Goal: Information Seeking & Learning: Learn about a topic

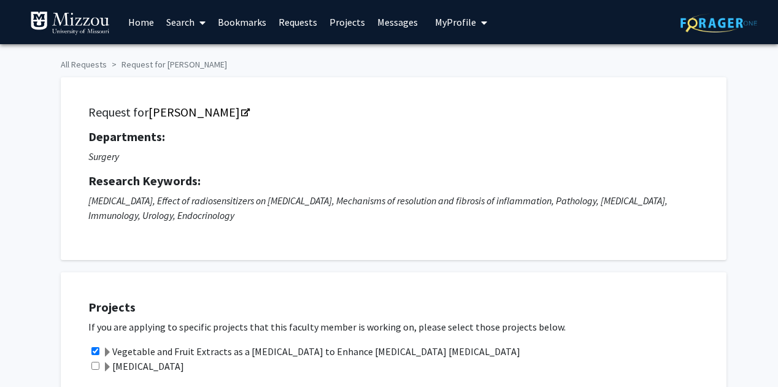
click at [188, 20] on link "Search" at bounding box center [186, 22] width 52 height 43
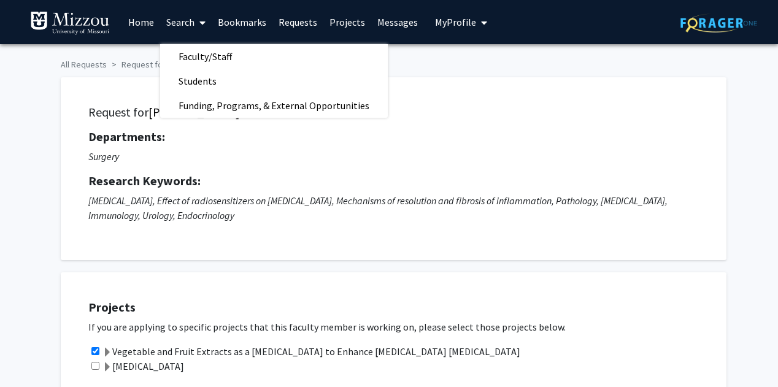
click at [249, 23] on link "Bookmarks" at bounding box center [242, 22] width 61 height 43
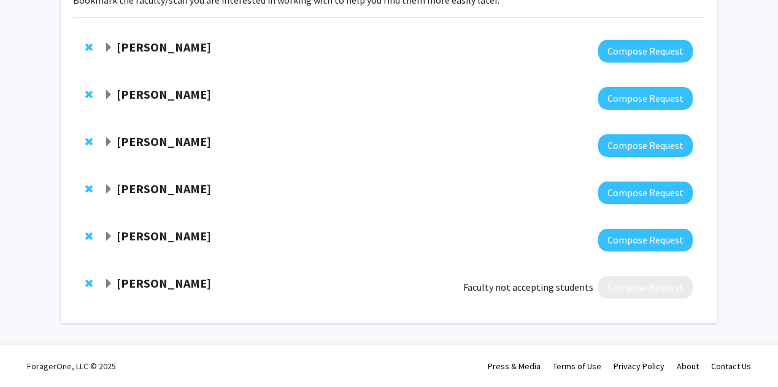
scroll to position [107, 0]
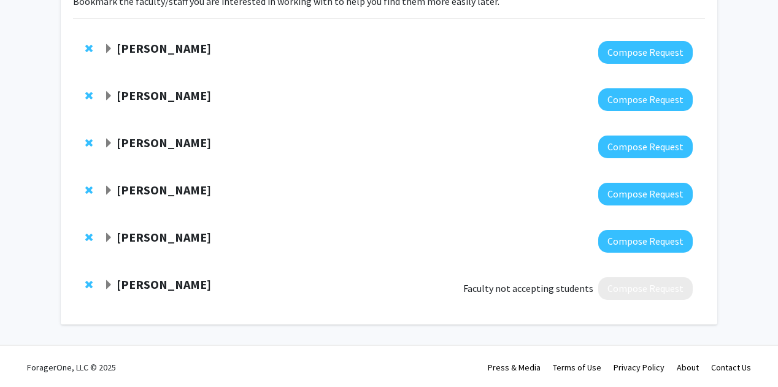
click at [174, 287] on strong "[PERSON_NAME]" at bounding box center [164, 284] width 95 height 15
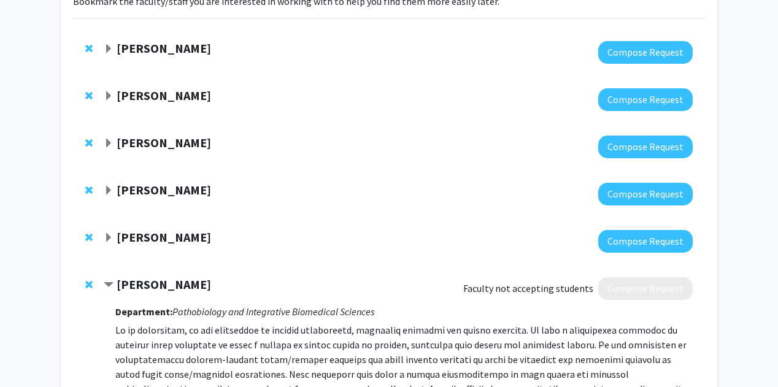
click at [174, 287] on strong "[PERSON_NAME]" at bounding box center [164, 284] width 95 height 15
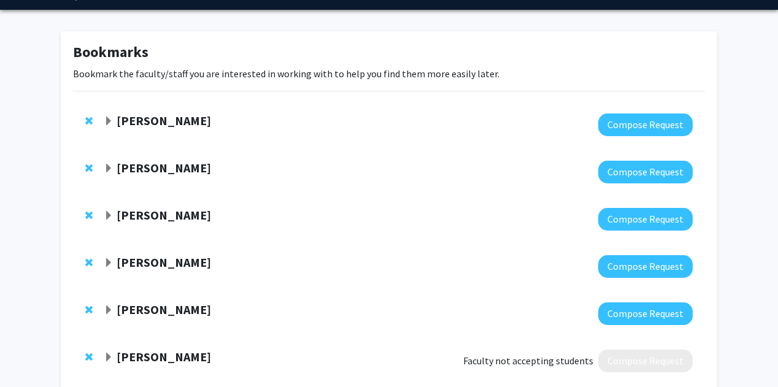
scroll to position [33, 0]
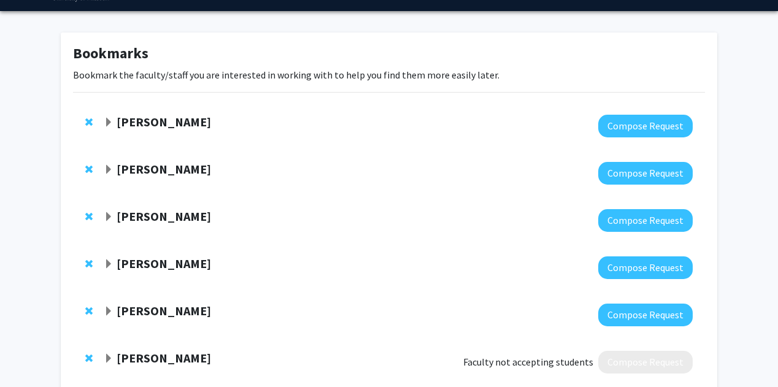
click at [158, 312] on strong "[PERSON_NAME]" at bounding box center [164, 310] width 95 height 15
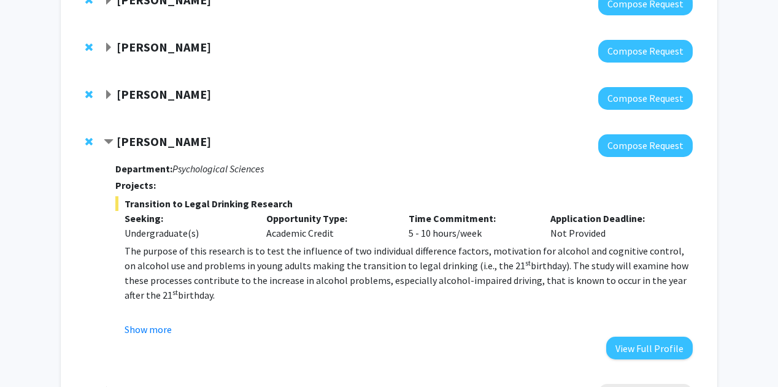
scroll to position [222, 0]
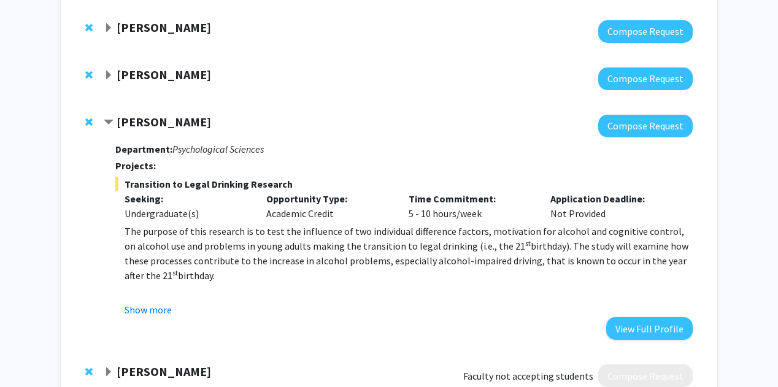
click at [161, 78] on strong "[PERSON_NAME]" at bounding box center [164, 74] width 95 height 15
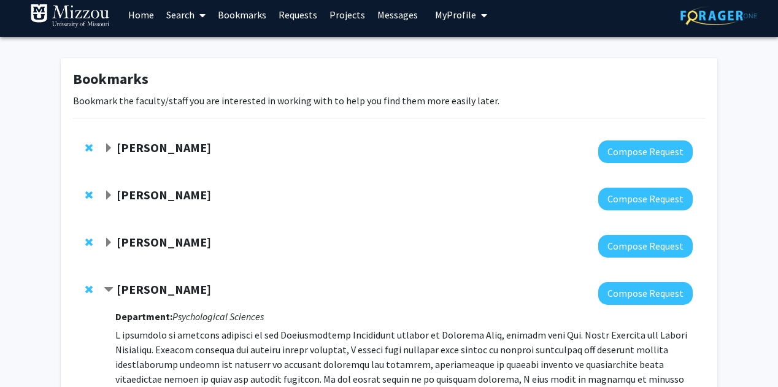
scroll to position [0, 0]
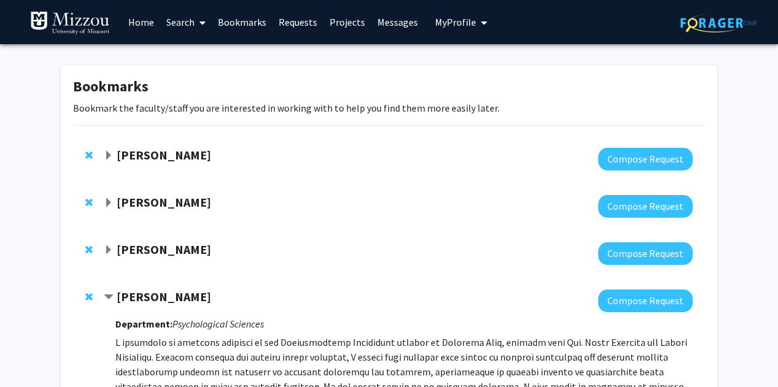
click at [140, 26] on link "Home" at bounding box center [141, 22] width 38 height 43
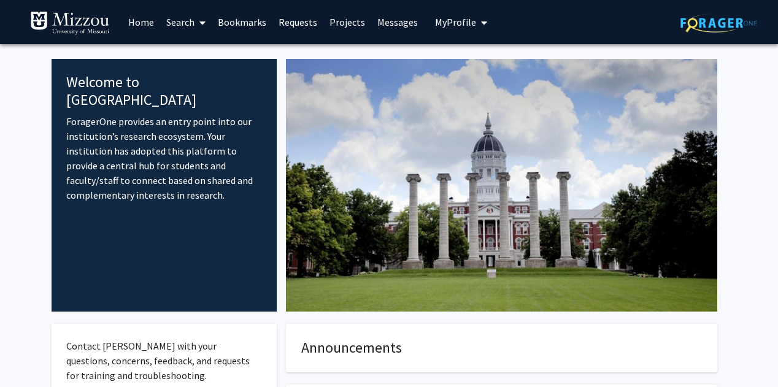
click at [190, 23] on link "Search" at bounding box center [186, 22] width 52 height 43
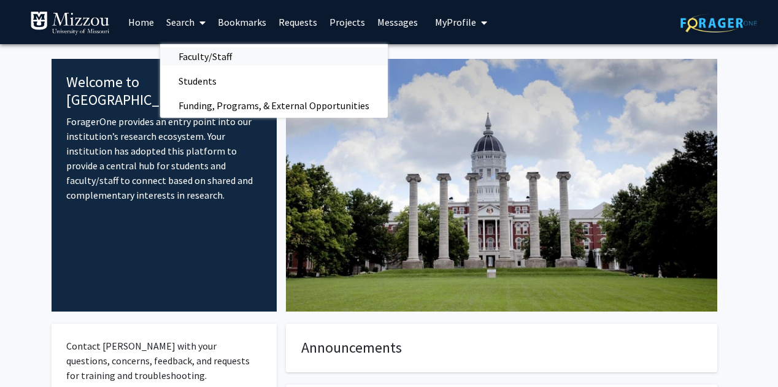
click at [197, 56] on span "Faculty/Staff" at bounding box center [205, 56] width 90 height 25
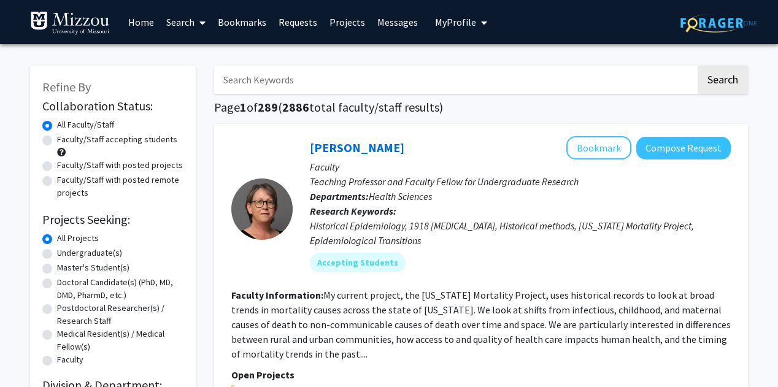
click at [281, 84] on input "Search Keywords" at bounding box center [455, 80] width 482 height 28
click at [698, 66] on button "Search" at bounding box center [723, 80] width 50 height 28
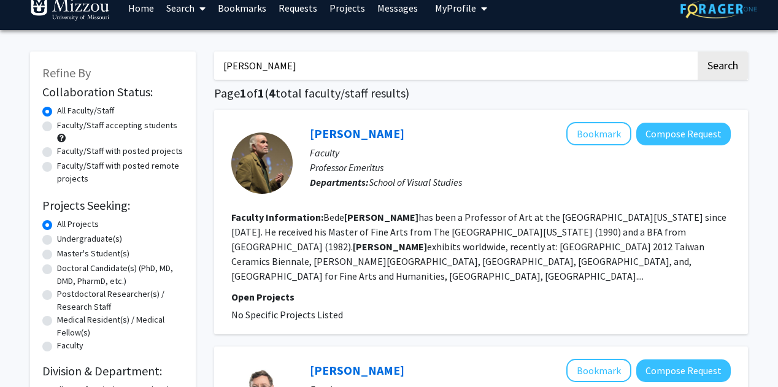
scroll to position [12, 0]
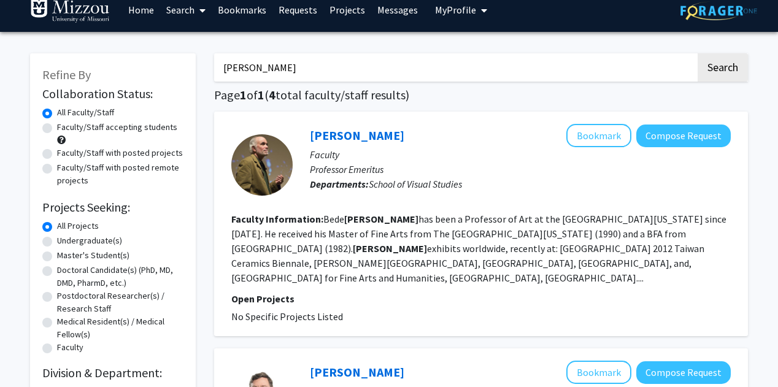
click at [225, 67] on input "[PERSON_NAME]" at bounding box center [455, 67] width 482 height 28
type input "[PERSON_NAME]"
click at [698, 53] on button "Search" at bounding box center [723, 67] width 50 height 28
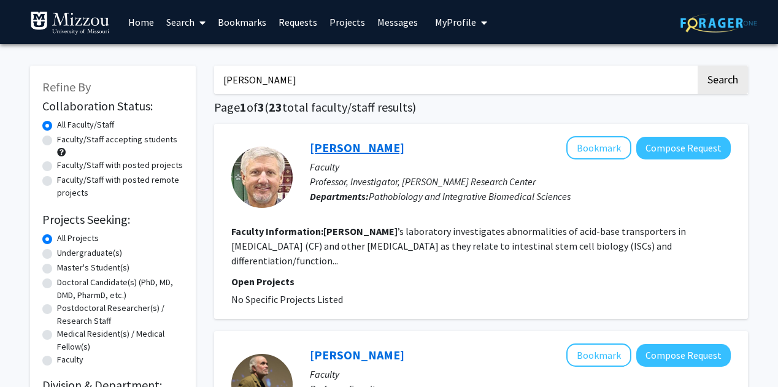
click at [350, 149] on link "[PERSON_NAME]" at bounding box center [357, 147] width 95 height 15
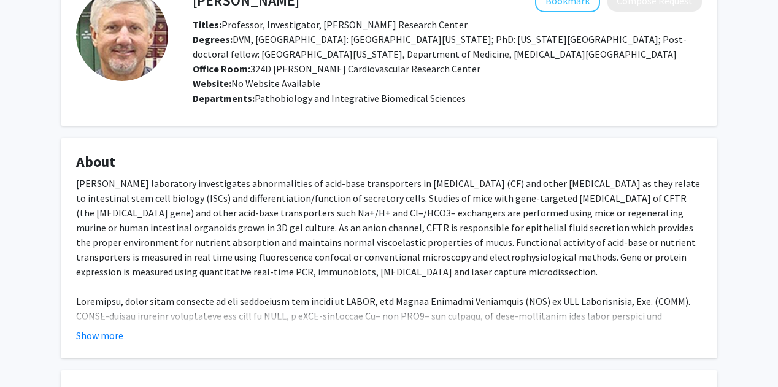
scroll to position [80, 0]
click at [109, 339] on button "Show more" at bounding box center [99, 335] width 47 height 15
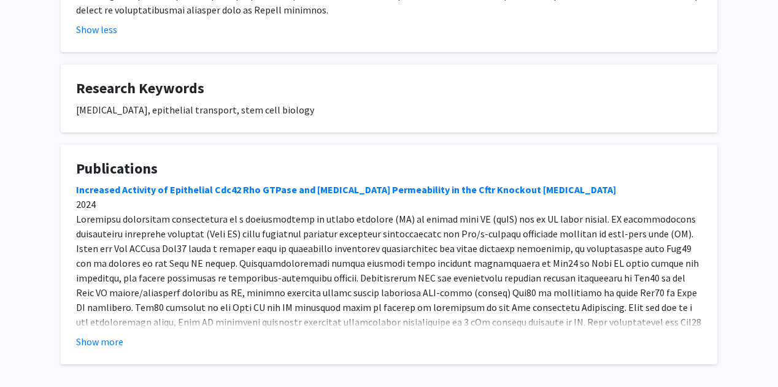
scroll to position [573, 0]
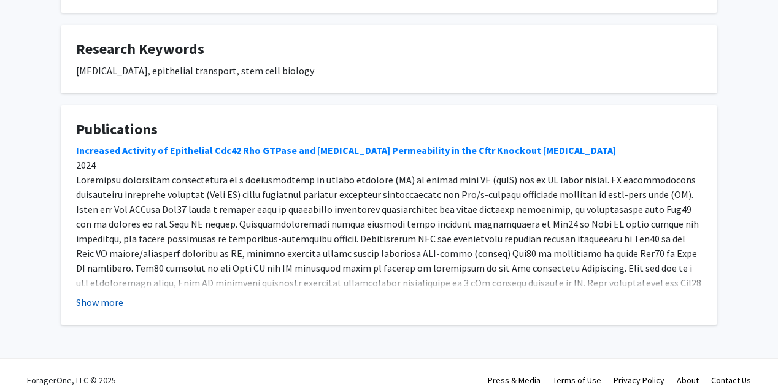
click at [110, 295] on button "Show more" at bounding box center [99, 302] width 47 height 15
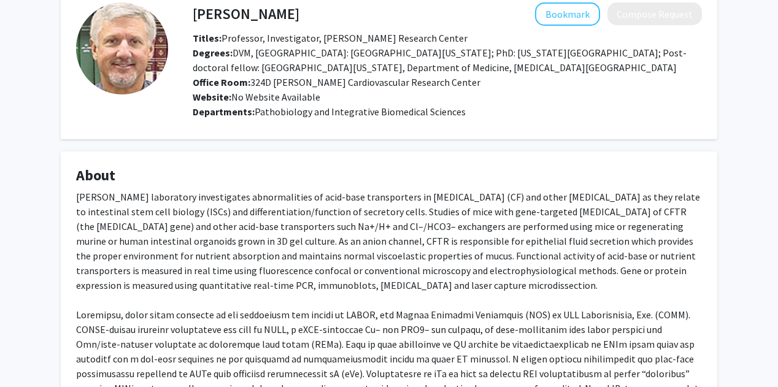
scroll to position [0, 0]
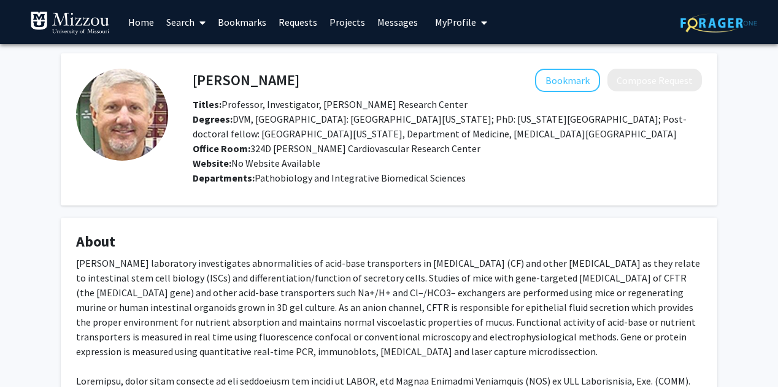
click at [457, 26] on span "My Profile" at bounding box center [455, 22] width 41 height 12
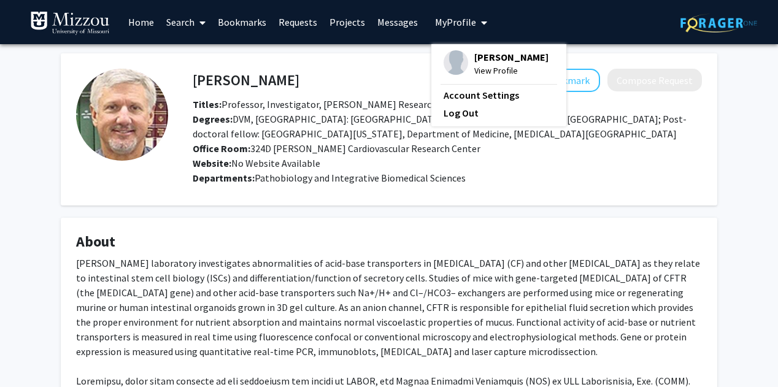
click at [333, 100] on span "Titles: Professor, Investigator, [PERSON_NAME] Cardiovascular Research Center" at bounding box center [330, 104] width 275 height 12
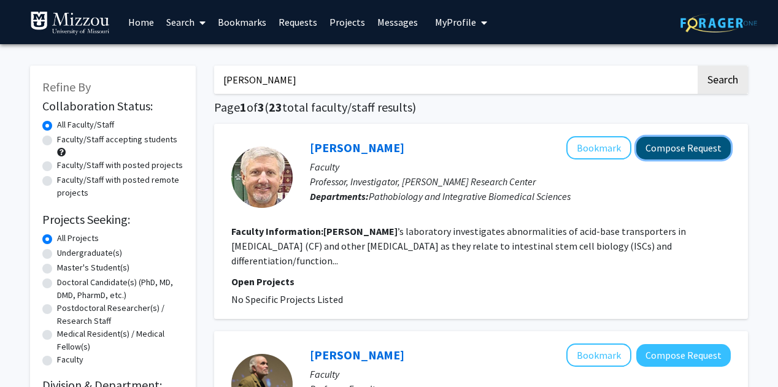
click at [657, 151] on button "Compose Request" at bounding box center [684, 148] width 95 height 23
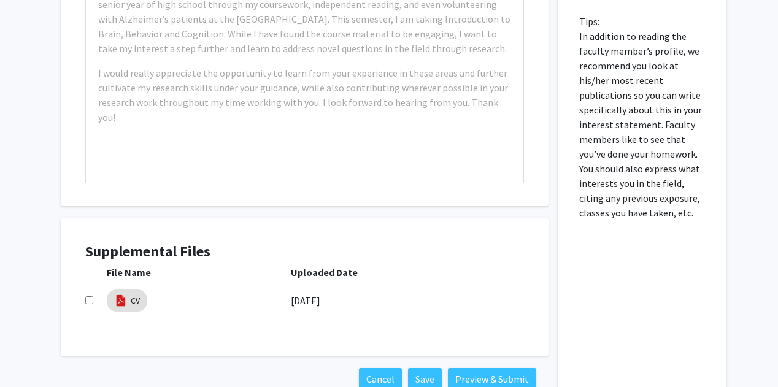
scroll to position [437, 0]
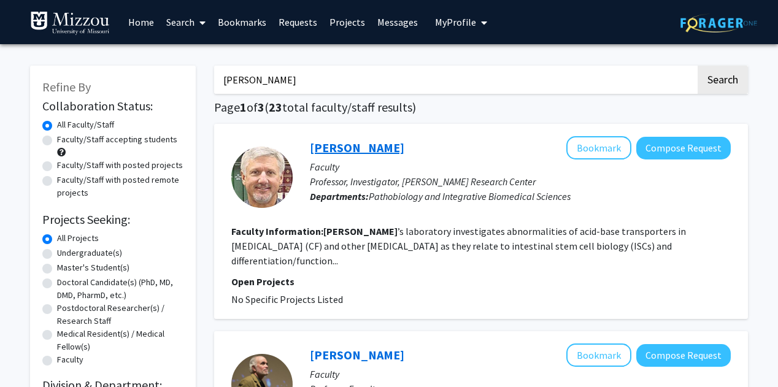
click at [356, 148] on link "[PERSON_NAME]" at bounding box center [357, 147] width 95 height 15
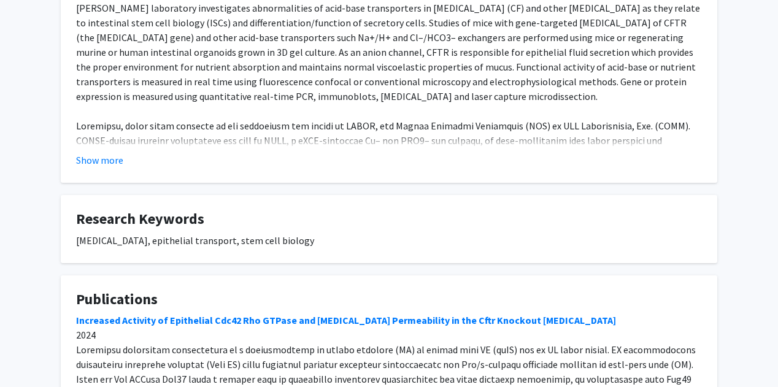
scroll to position [255, 0]
click at [122, 160] on button "Show more" at bounding box center [99, 160] width 47 height 15
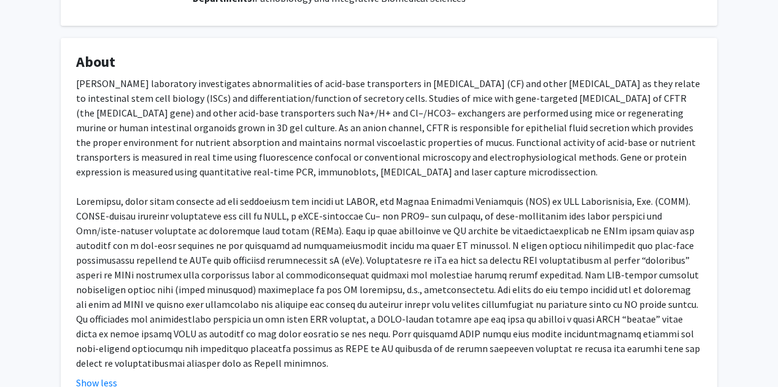
scroll to position [181, 0]
click at [252, 140] on div "[PERSON_NAME] laboratory investigates abnormalities of acid-base transporters i…" at bounding box center [389, 222] width 626 height 295
copy div "viscoelastic"
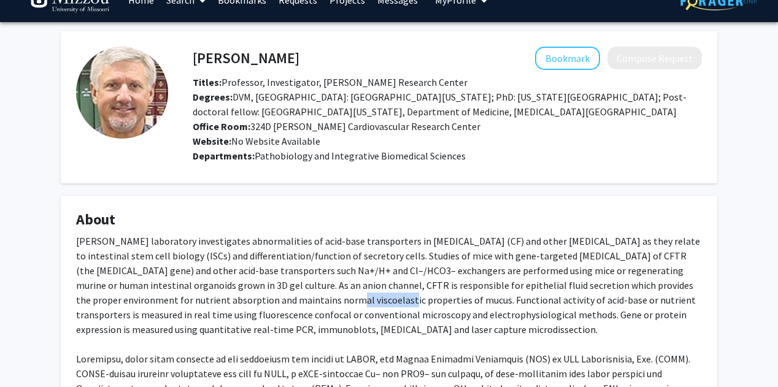
scroll to position [0, 0]
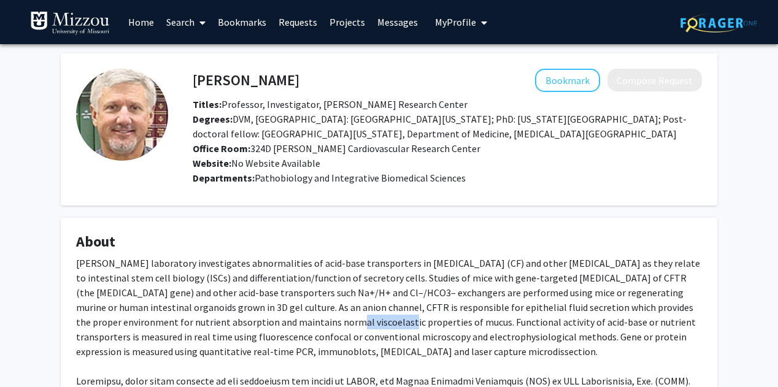
click at [141, 21] on link "Home" at bounding box center [141, 22] width 38 height 43
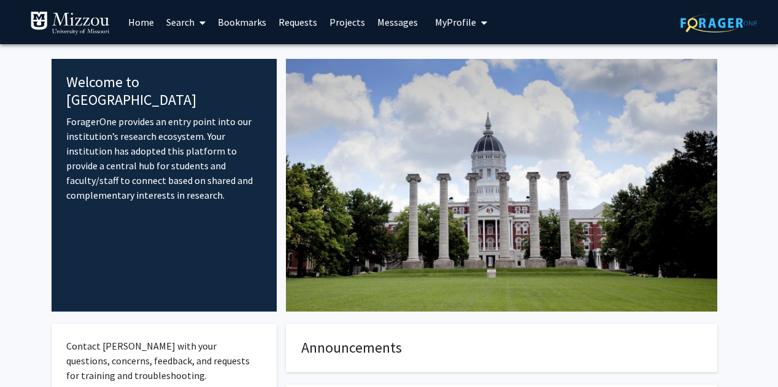
click at [184, 26] on link "Search" at bounding box center [186, 22] width 52 height 43
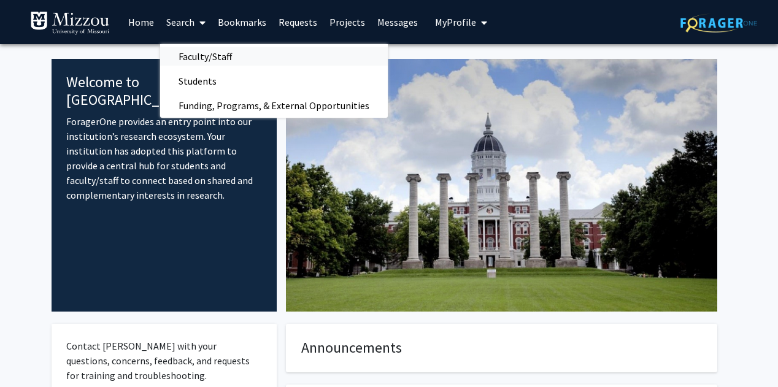
click at [203, 50] on span "Faculty/Staff" at bounding box center [205, 56] width 90 height 25
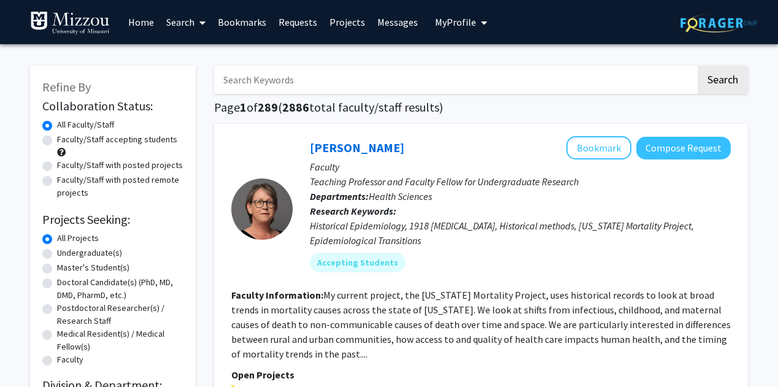
click at [83, 136] on label "Faculty/Staff accepting students" at bounding box center [117, 139] width 120 height 13
click at [65, 136] on input "Faculty/Staff accepting students" at bounding box center [61, 137] width 8 height 8
radio input "true"
click at [87, 252] on label "Undergraduate(s)" at bounding box center [89, 253] width 65 height 13
click at [65, 252] on input "Undergraduate(s)" at bounding box center [61, 251] width 8 height 8
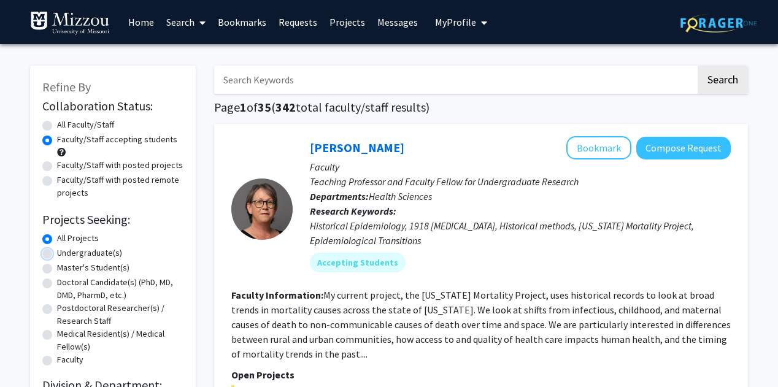
radio input "true"
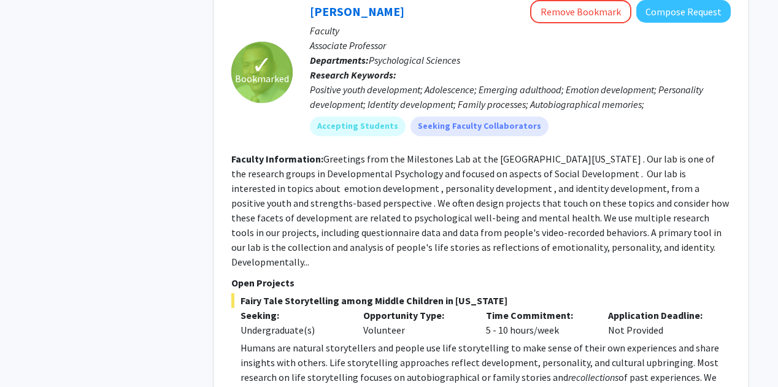
scroll to position [4538, 0]
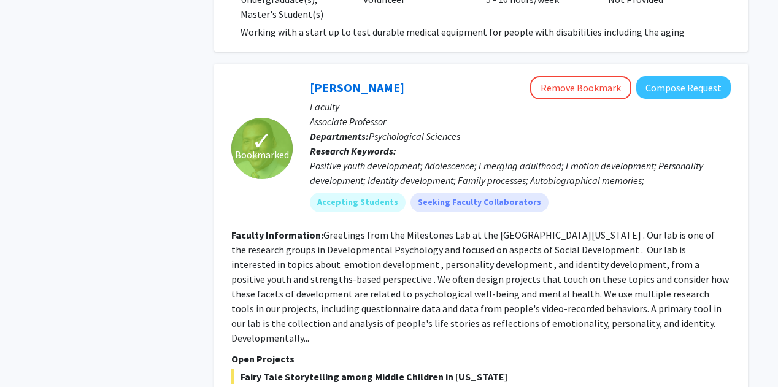
scroll to position [4459, 0]
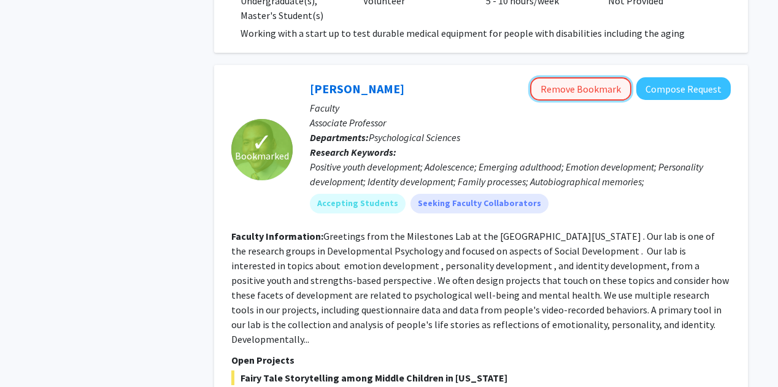
click at [573, 77] on button "Remove Bookmark" at bounding box center [580, 88] width 101 height 23
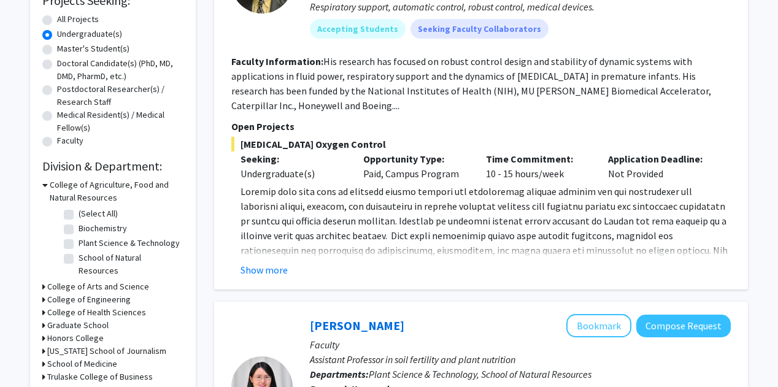
scroll to position [0, 0]
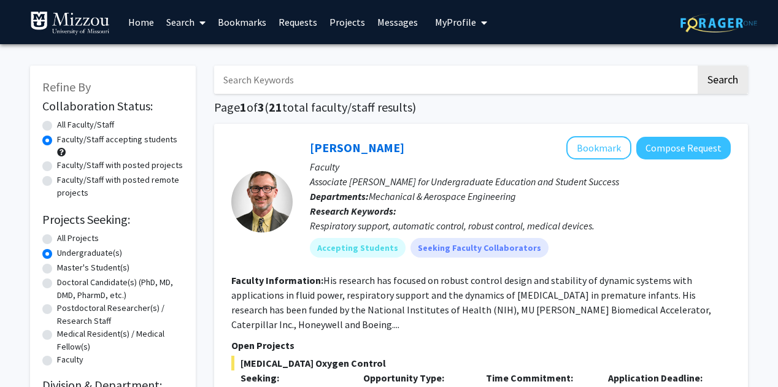
click at [260, 82] on input "Search Keywords" at bounding box center [455, 80] width 482 height 28
type input "[PERSON_NAME]"
click at [698, 66] on button "Search" at bounding box center [723, 80] width 50 height 28
radio input "true"
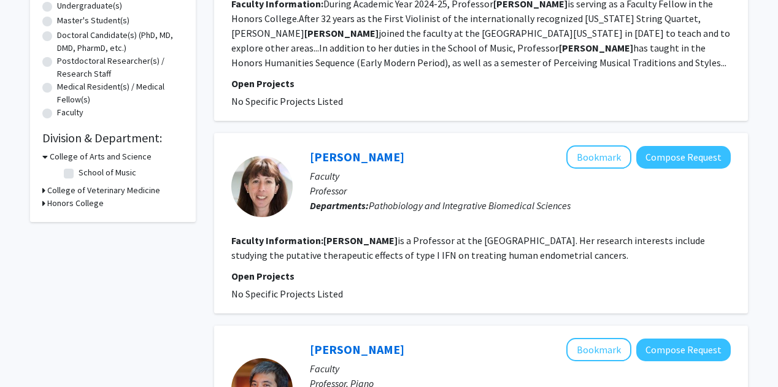
scroll to position [248, 0]
click at [357, 155] on link "[PERSON_NAME]" at bounding box center [357, 156] width 95 height 15
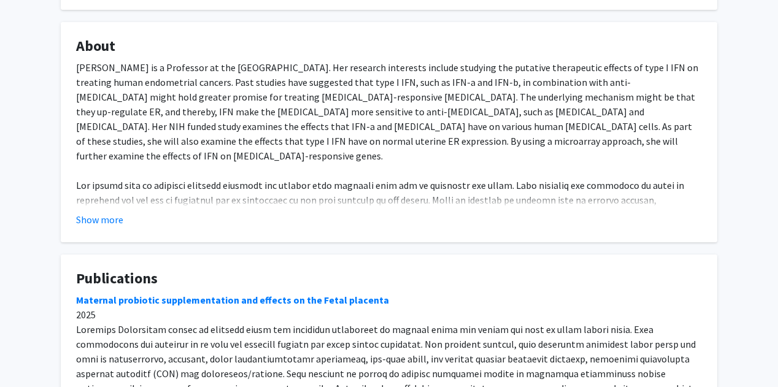
scroll to position [179, 0]
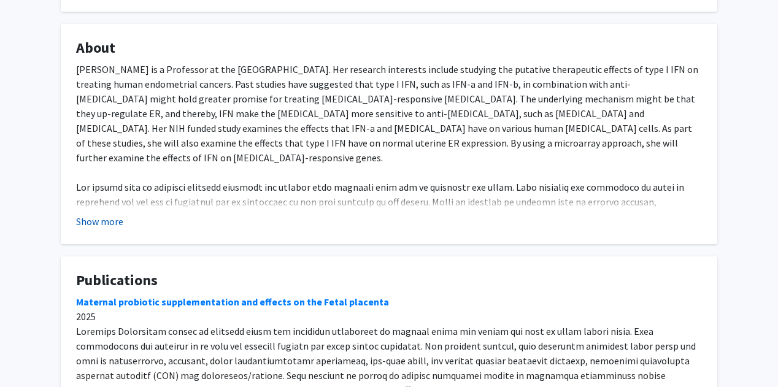
click at [118, 217] on button "Show more" at bounding box center [99, 221] width 47 height 15
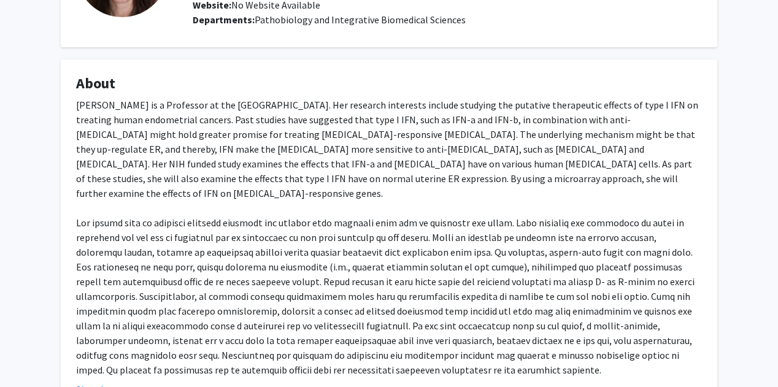
scroll to position [144, 0]
click at [437, 284] on div "[PERSON_NAME] is a Professor at the [GEOGRAPHIC_DATA]. Her research interests i…" at bounding box center [389, 238] width 626 height 280
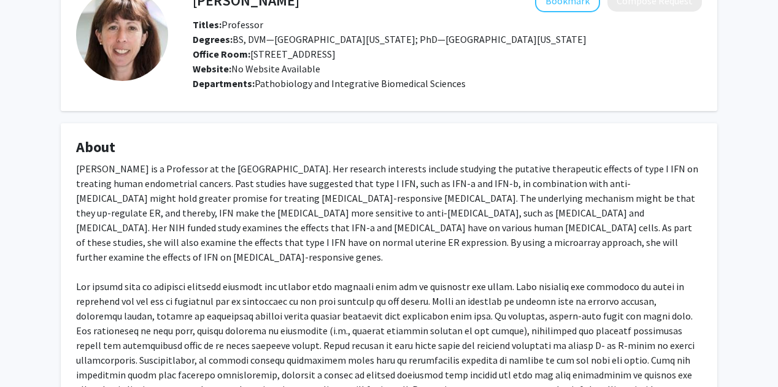
scroll to position [79, 0]
